Goal: Task Accomplishment & Management: Use online tool/utility

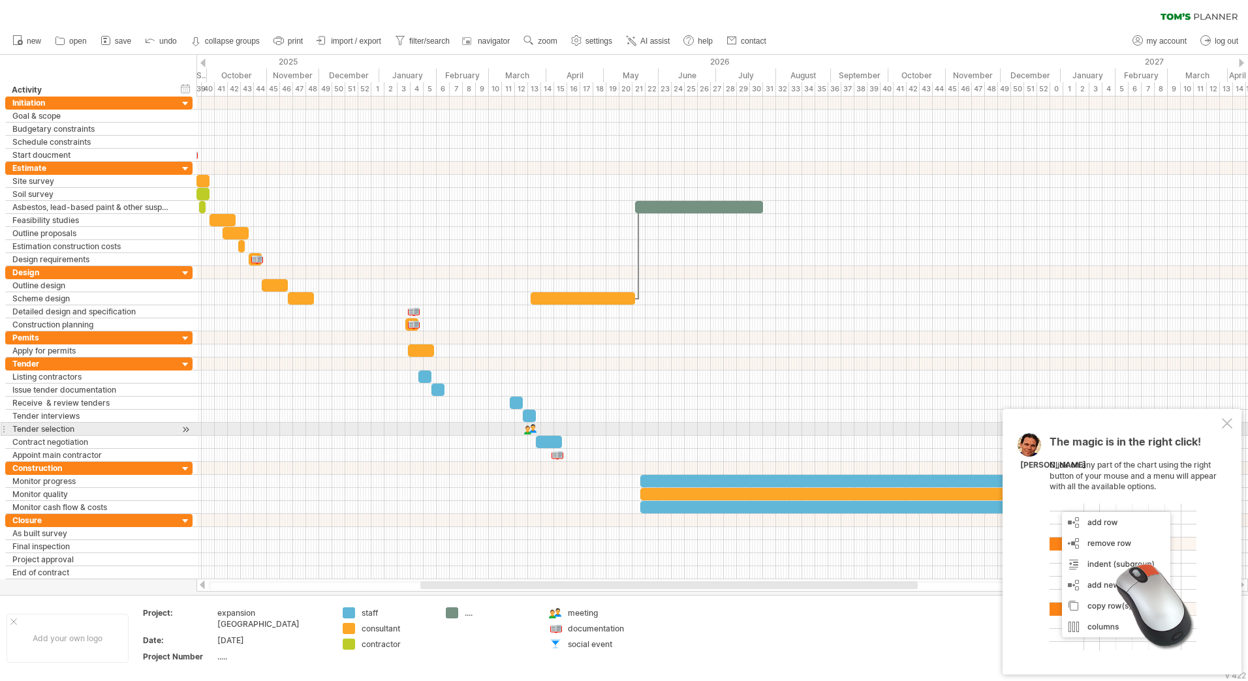
click at [1226, 422] on div at bounding box center [1227, 423] width 10 height 10
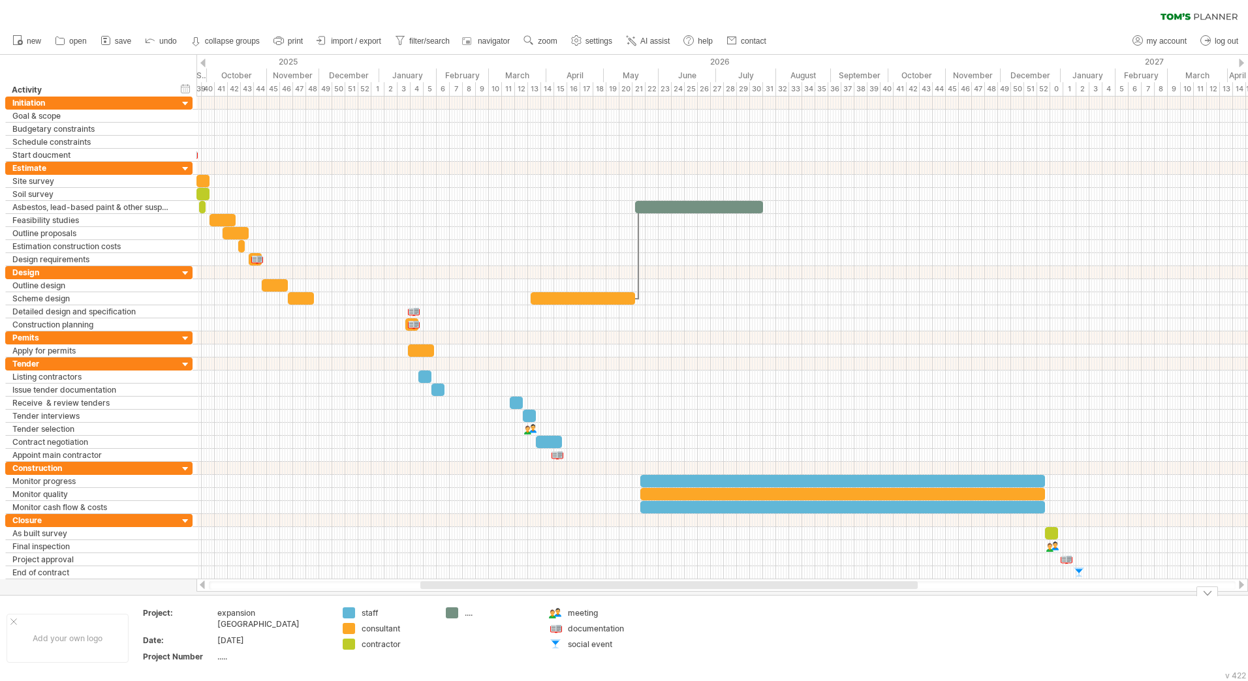
click at [1210, 591] on div at bounding box center [1207, 592] width 22 height 10
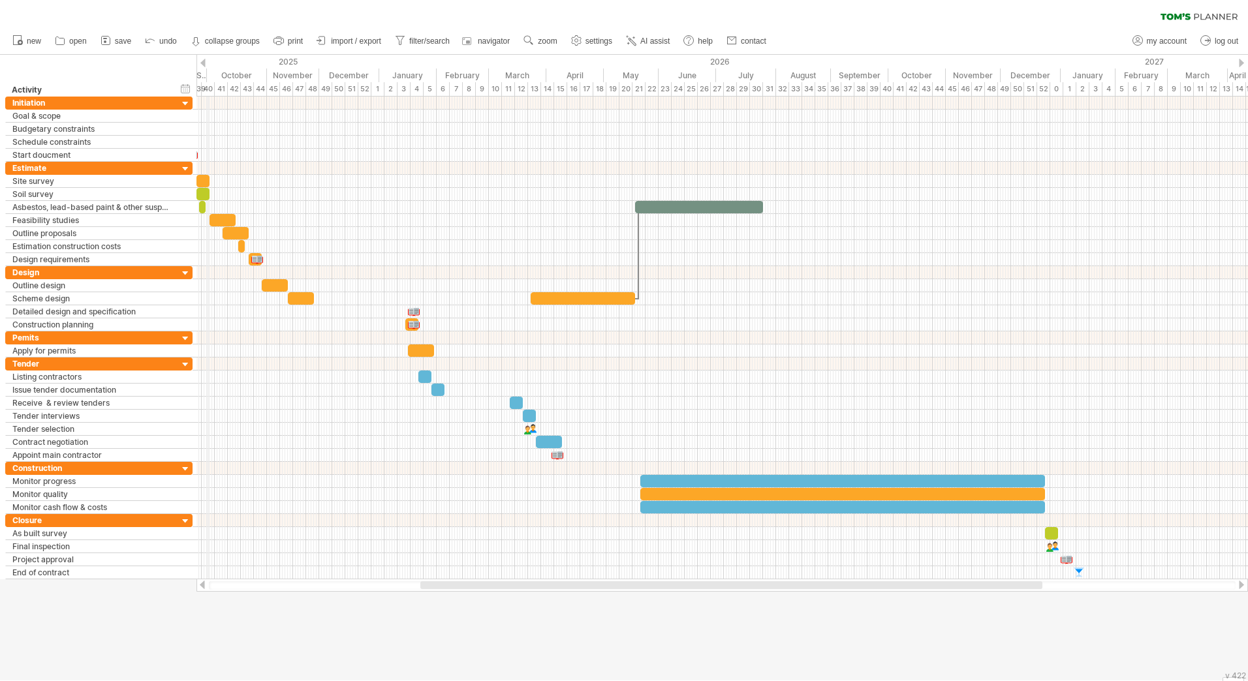
click at [208, 65] on div "2025" at bounding box center [38, 62] width 681 height 14
click at [203, 63] on div at bounding box center [202, 63] width 5 height 8
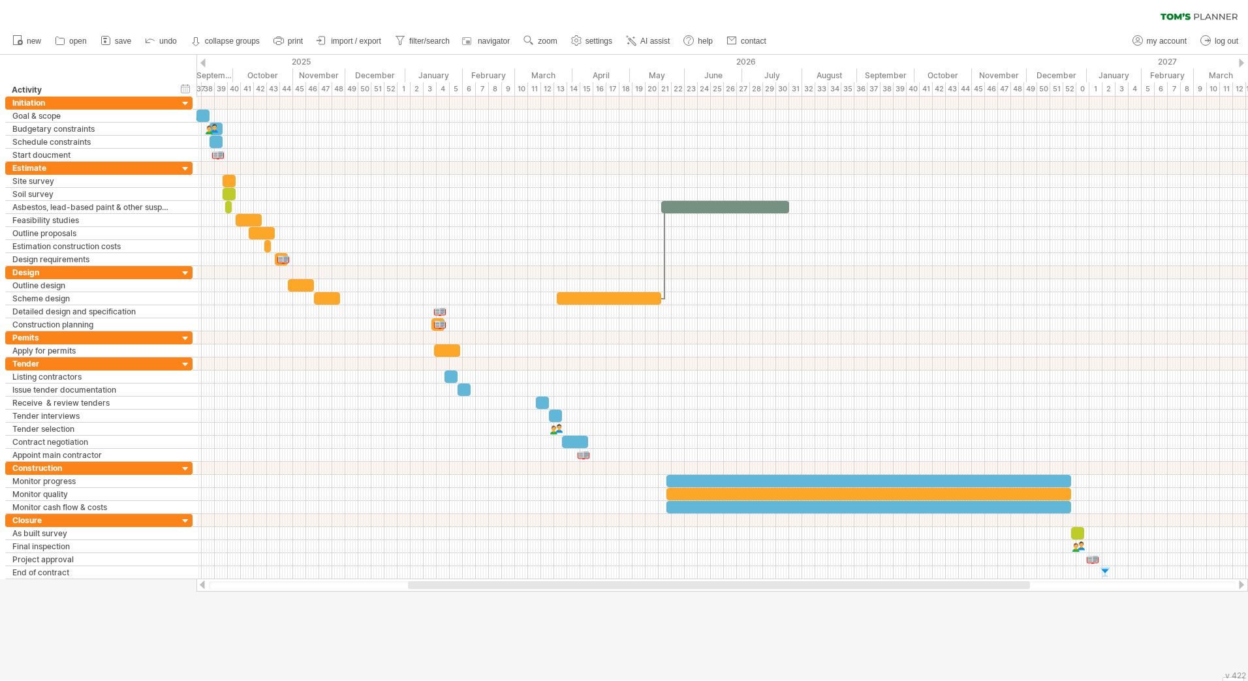
click at [203, 63] on div at bounding box center [202, 63] width 5 height 8
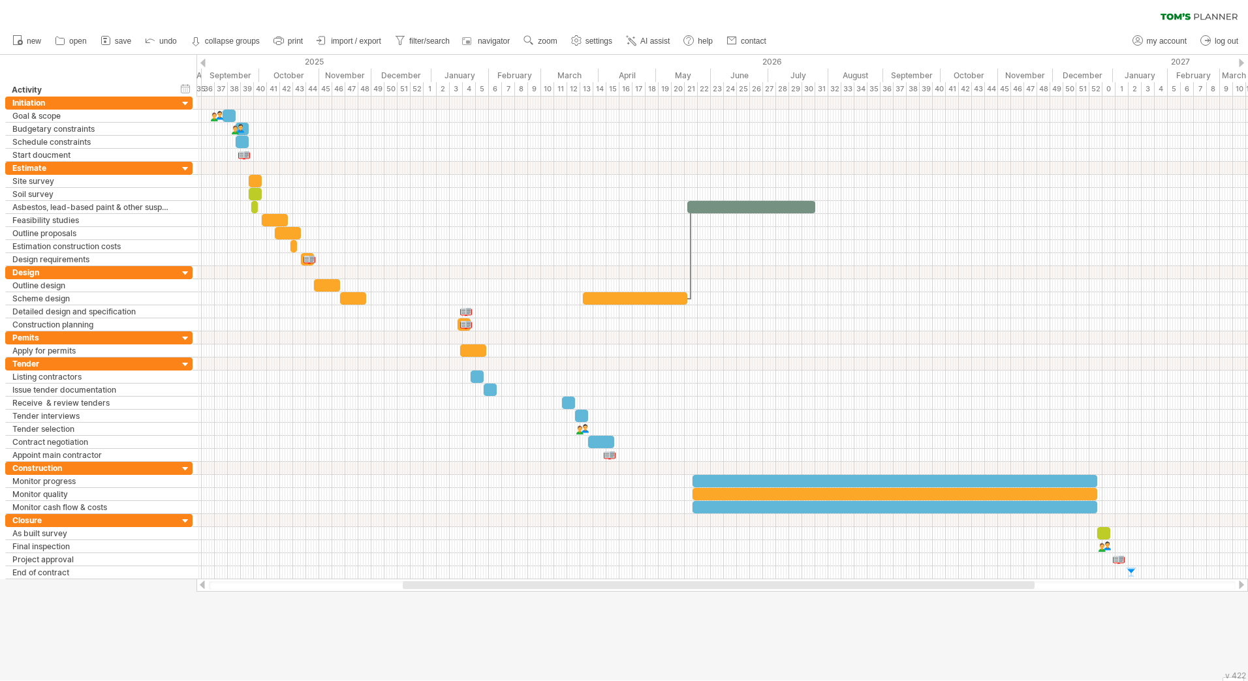
click at [203, 63] on div at bounding box center [202, 63] width 5 height 8
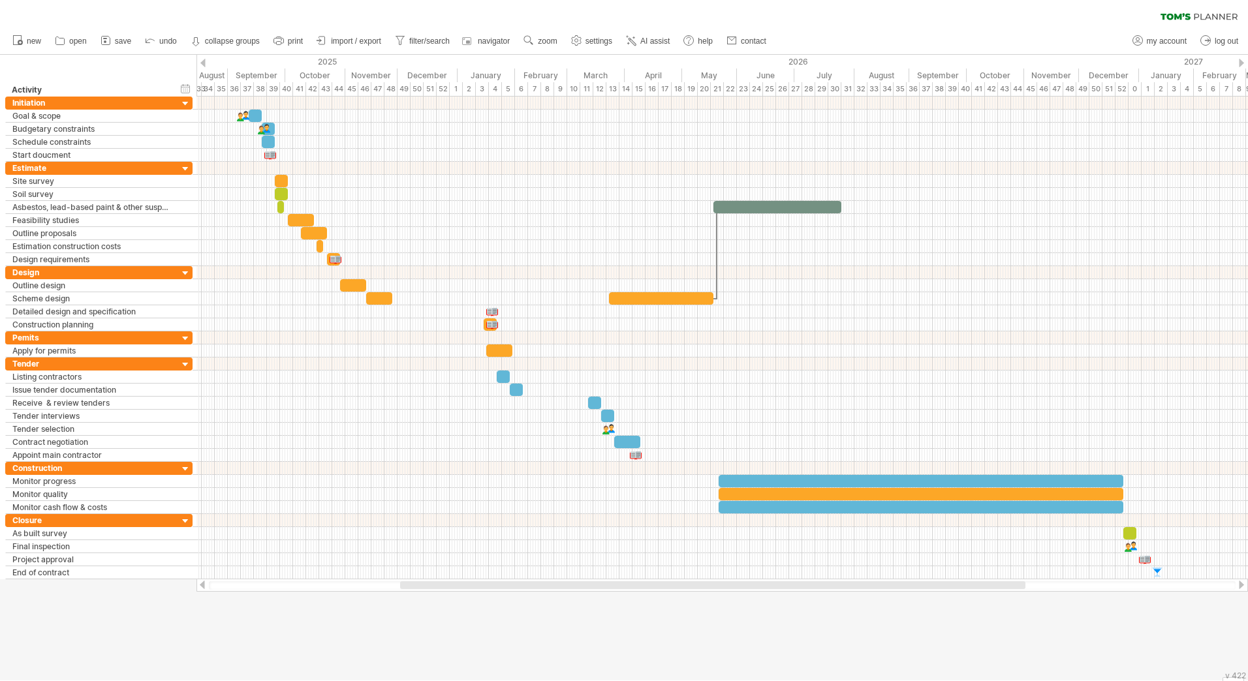
click at [203, 63] on div at bounding box center [202, 63] width 5 height 8
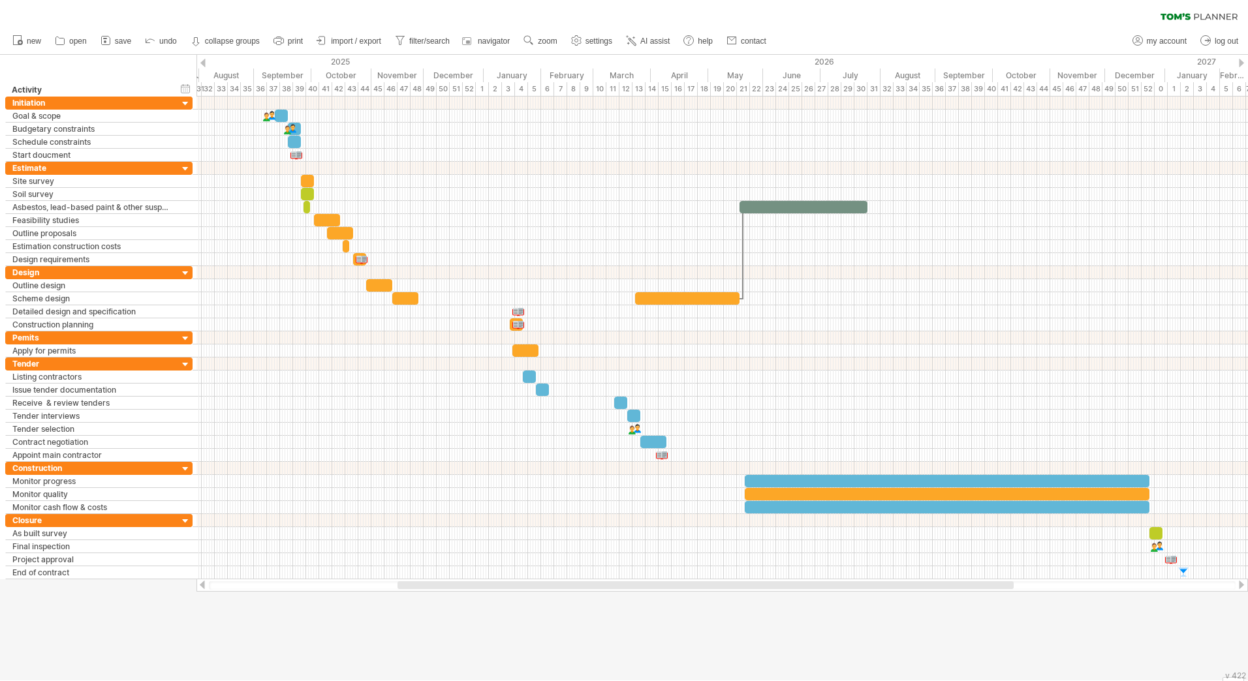
click at [203, 63] on div at bounding box center [202, 63] width 5 height 8
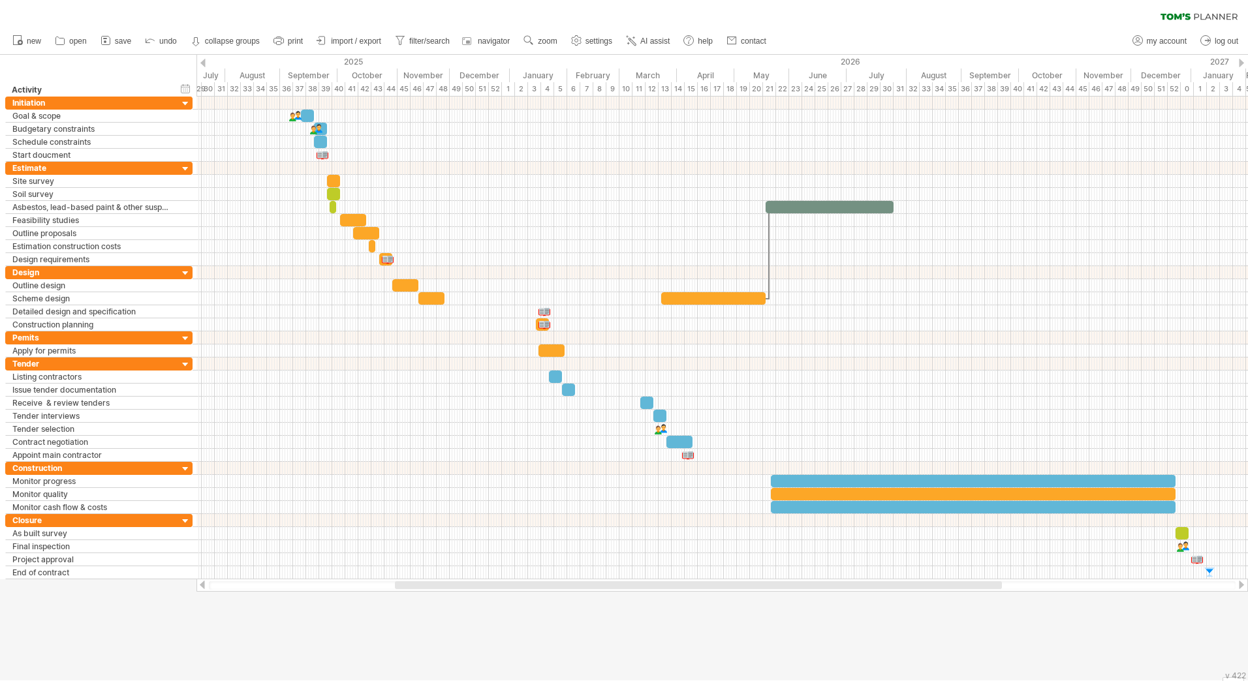
click at [715, 619] on div at bounding box center [624, 368] width 1248 height 626
click at [712, 302] on div at bounding box center [713, 298] width 104 height 12
click at [713, 300] on div at bounding box center [713, 298] width 104 height 12
click at [713, 301] on div at bounding box center [713, 298] width 104 height 12
click at [713, 303] on div at bounding box center [713, 298] width 104 height 12
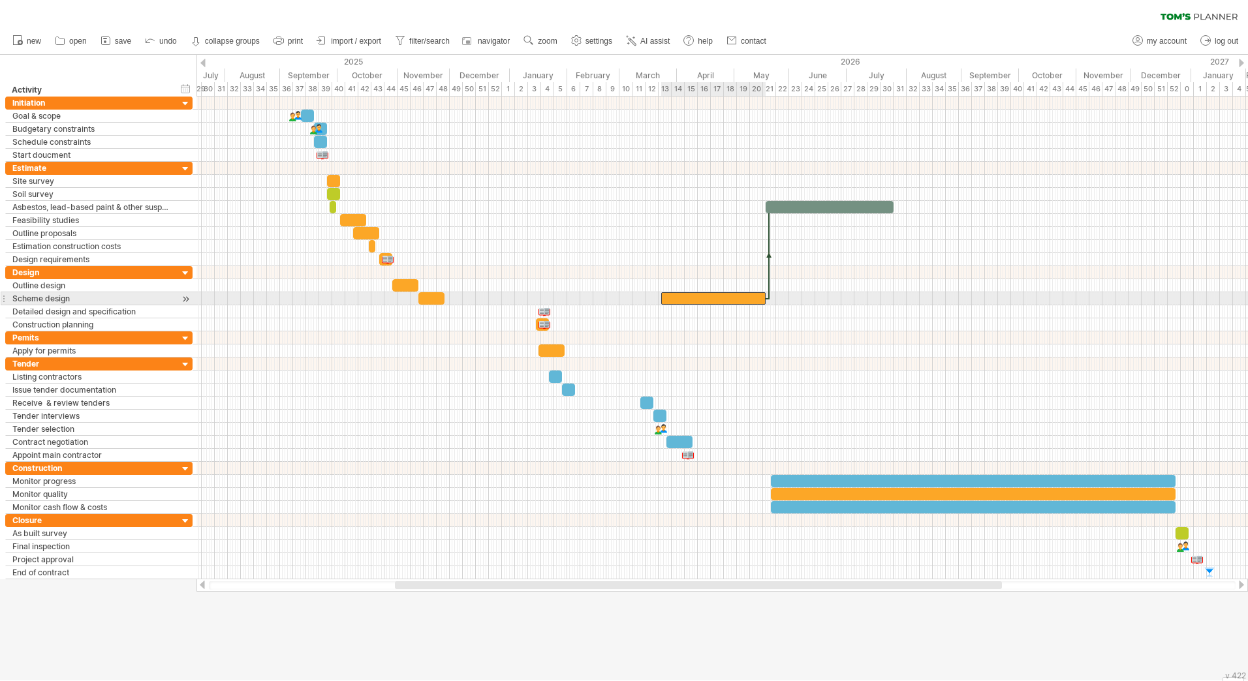
click at [712, 303] on div at bounding box center [713, 298] width 104 height 12
click at [712, 301] on div at bounding box center [713, 298] width 104 height 12
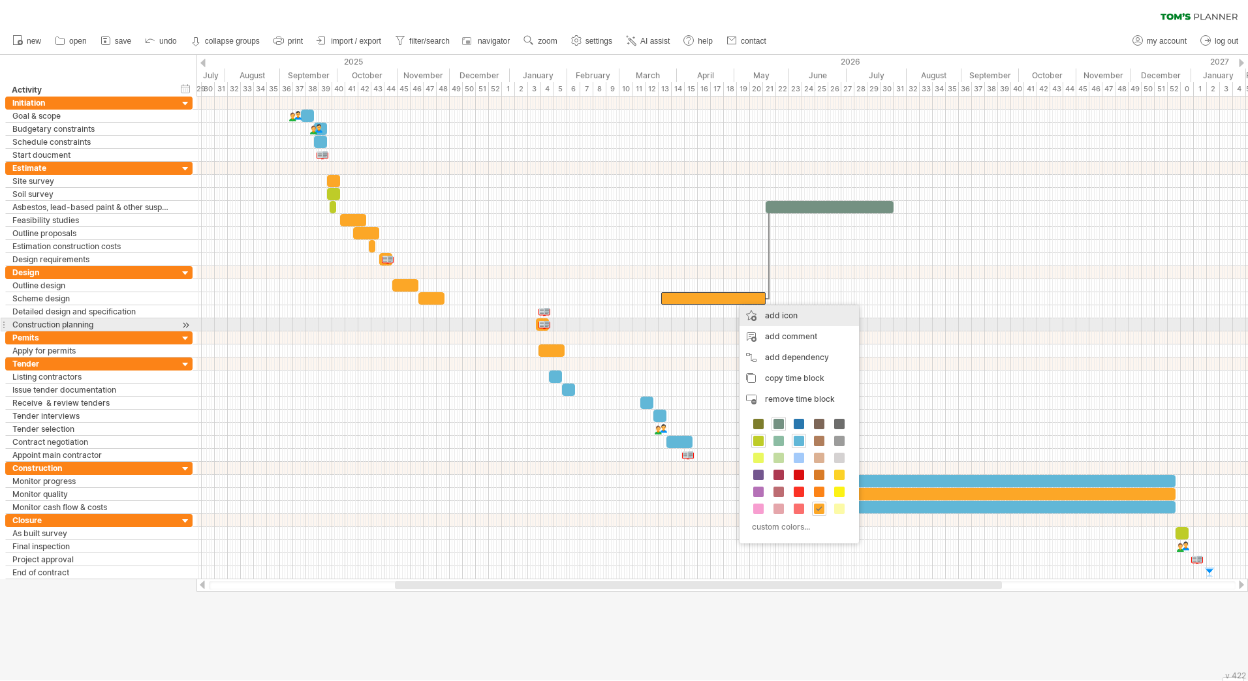
click at [819, 321] on div "add icon" at bounding box center [798, 315] width 119 height 21
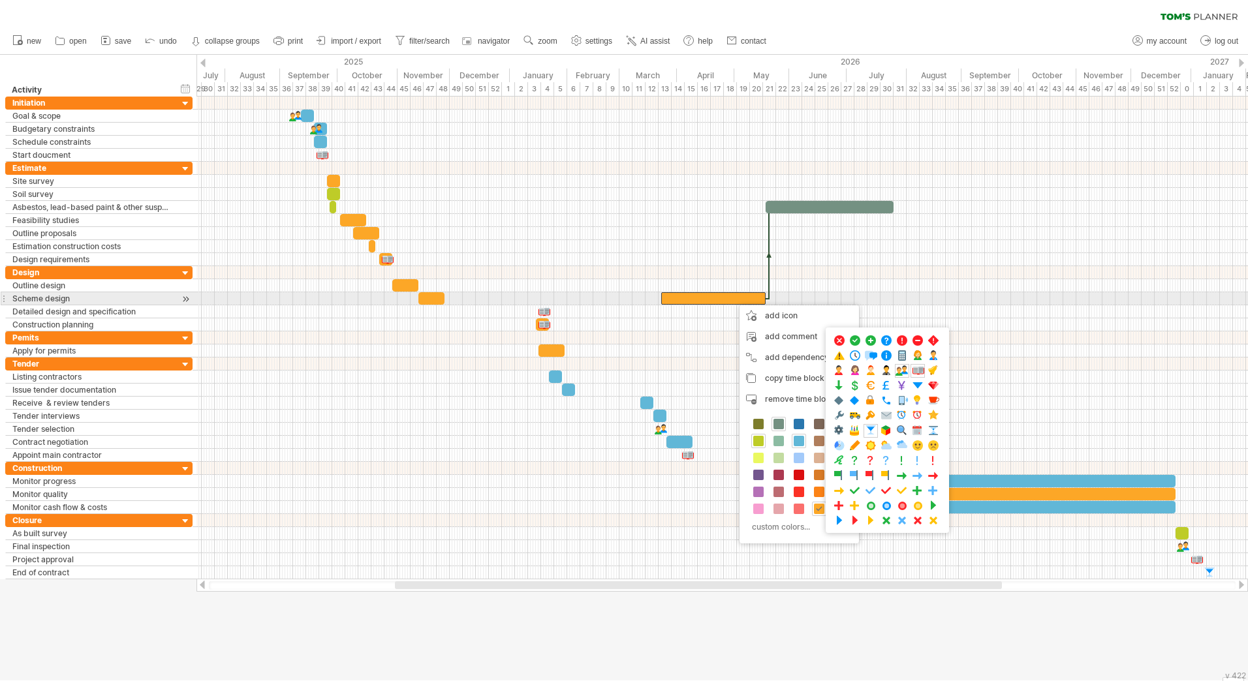
click at [709, 299] on div at bounding box center [713, 298] width 104 height 12
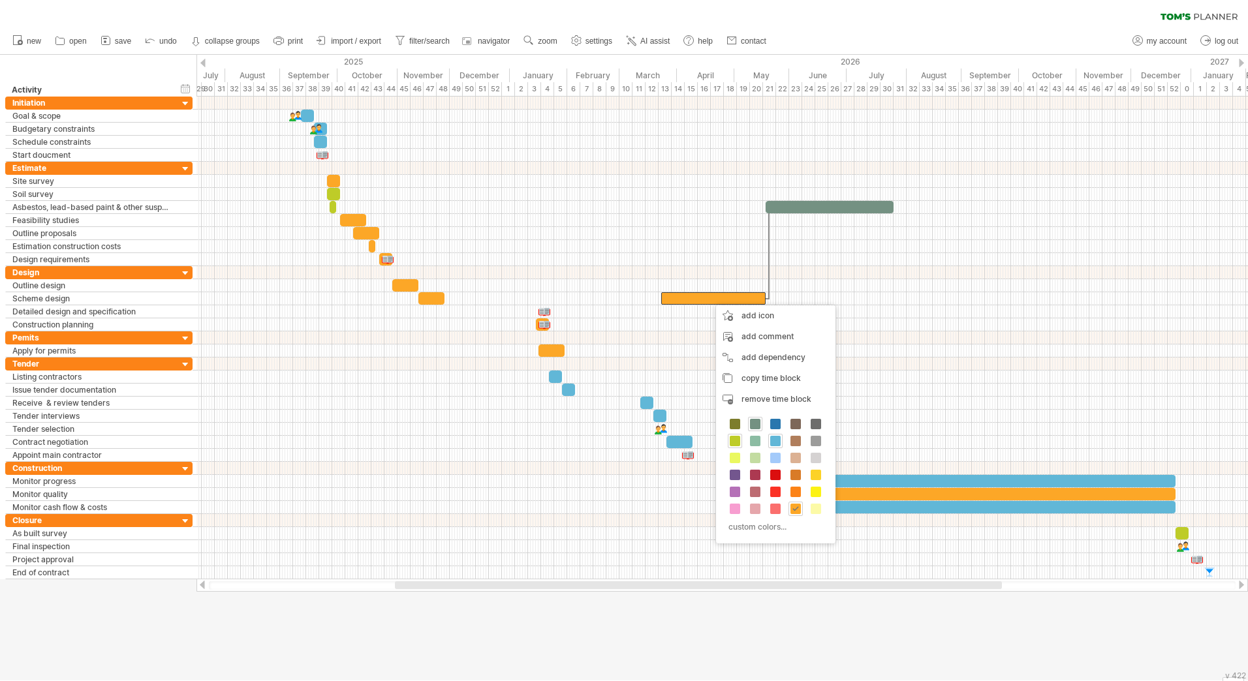
click at [891, 12] on div "clear filter reapply filter" at bounding box center [624, 13] width 1248 height 27
